Goal: Navigation & Orientation: Go to known website

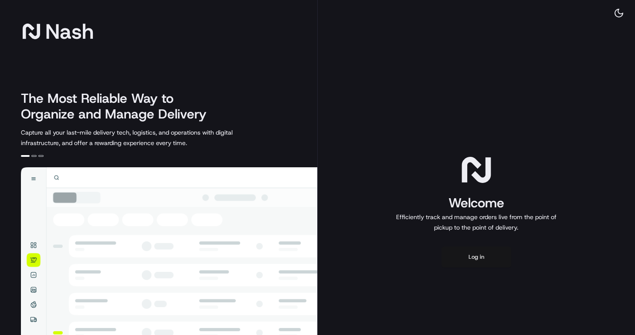
click at [481, 259] on button "Log in" at bounding box center [477, 257] width 70 height 21
